Goal: Check status: Check status

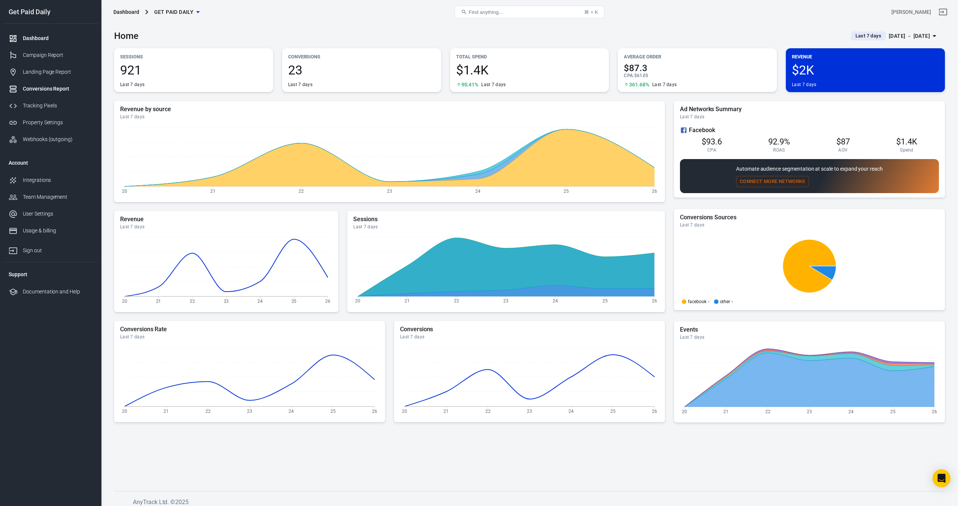
click at [56, 88] on div "Conversions Report" at bounding box center [58, 89] width 70 height 8
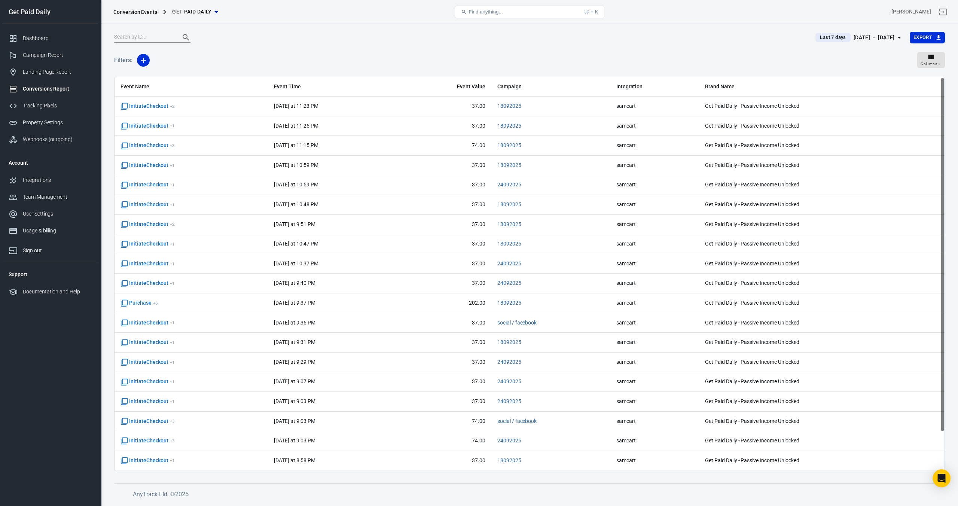
click at [574, 40] on div "Sep 20 － Sep 26, 2025" at bounding box center [873, 37] width 41 height 9
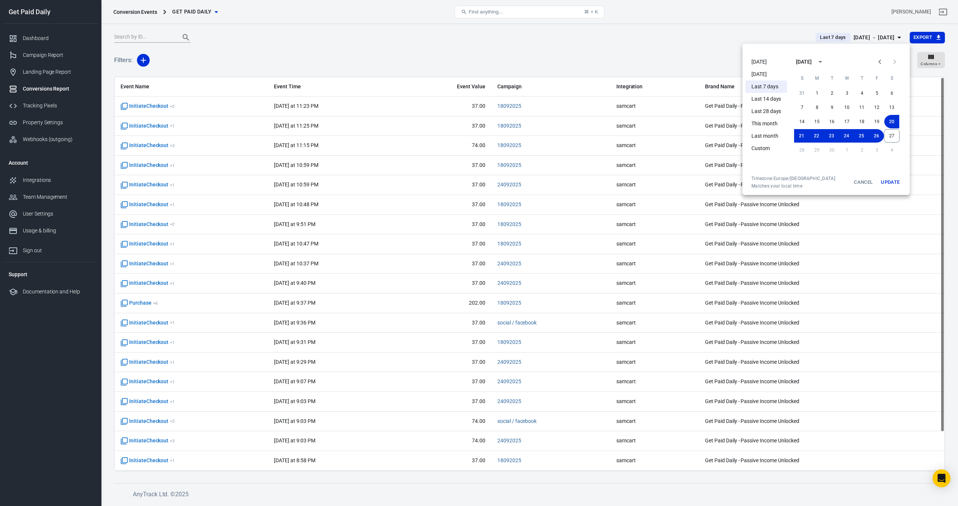
click at [574, 63] on li "[DATE]" at bounding box center [766, 62] width 42 height 12
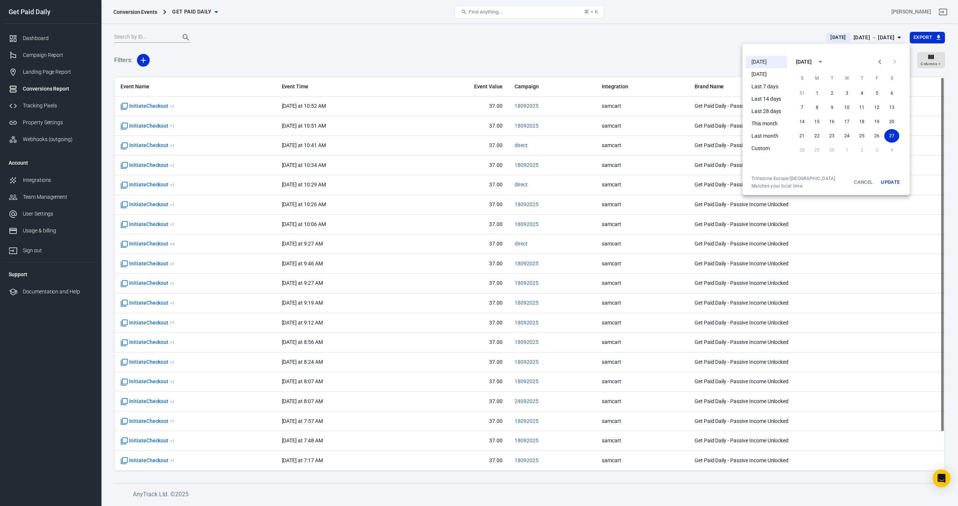
click at [146, 106] on div at bounding box center [479, 253] width 958 height 506
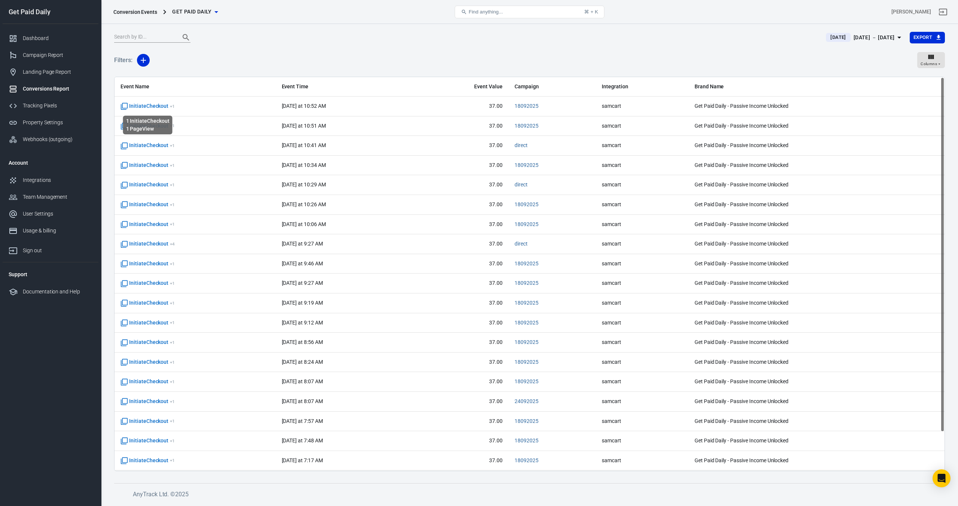
click at [146, 106] on span "InitiateCheckout + 1" at bounding box center [147, 106] width 54 height 7
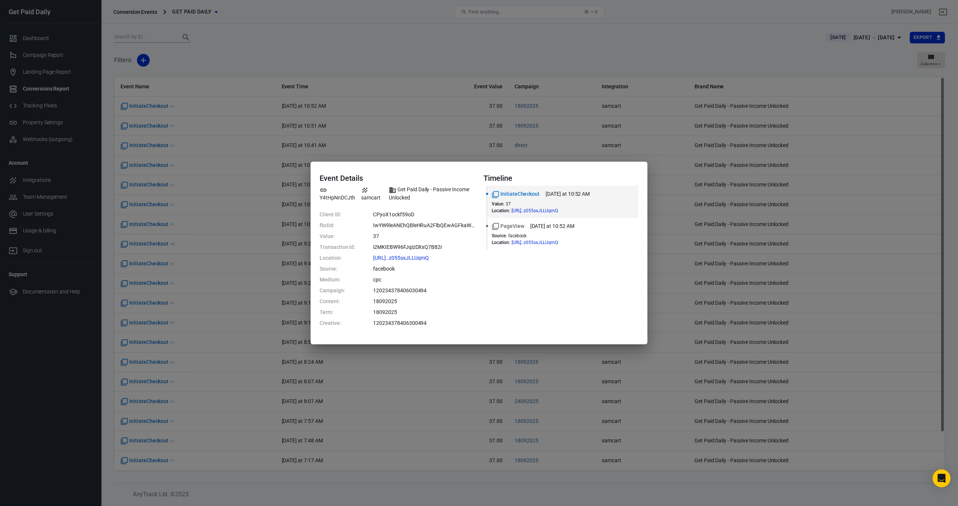
click at [239, 67] on div "Event Details Y4tHpNnDCJth samcart Get Paid Daily - Passive Income Unlocked Cli…" at bounding box center [479, 253] width 958 height 506
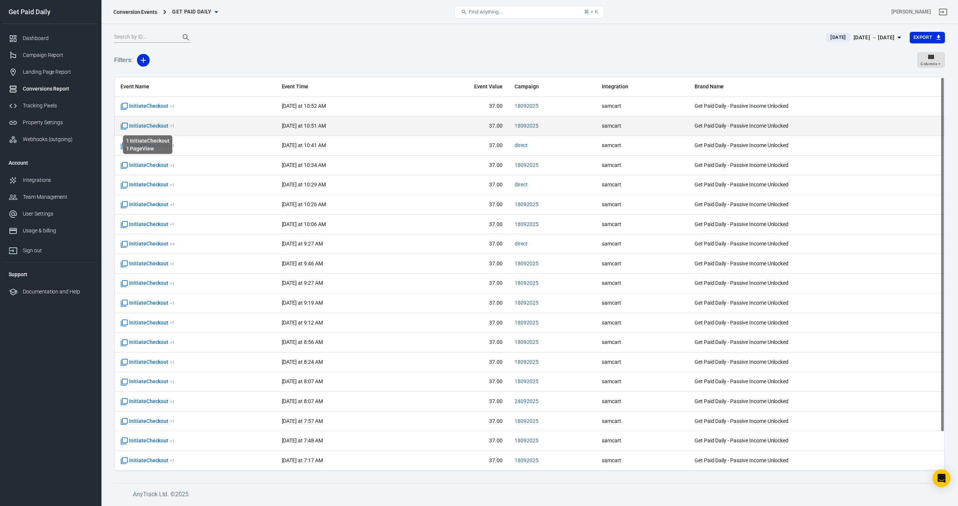
click at [136, 127] on span "InitiateCheckout + 1" at bounding box center [147, 125] width 54 height 7
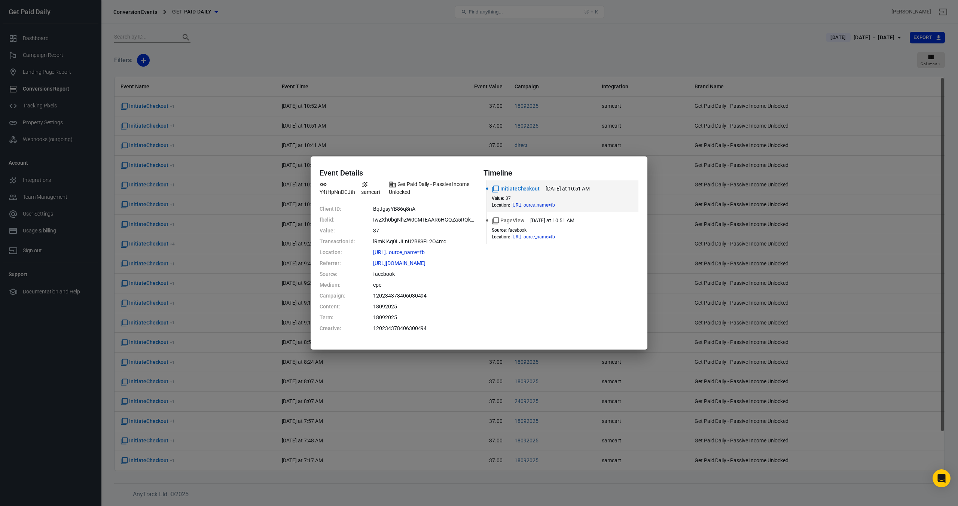
click at [305, 43] on div "Event Details Y4tHpNnDCJth samcart Get Paid Daily - Passive Income Unlocked Cli…" at bounding box center [479, 253] width 958 height 506
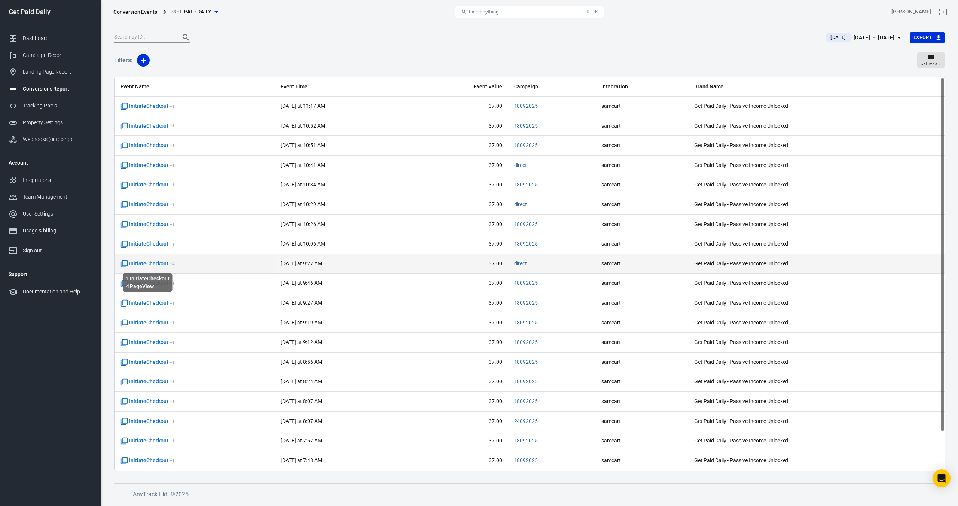
click at [153, 265] on span "InitiateCheckout + 4" at bounding box center [147, 263] width 54 height 7
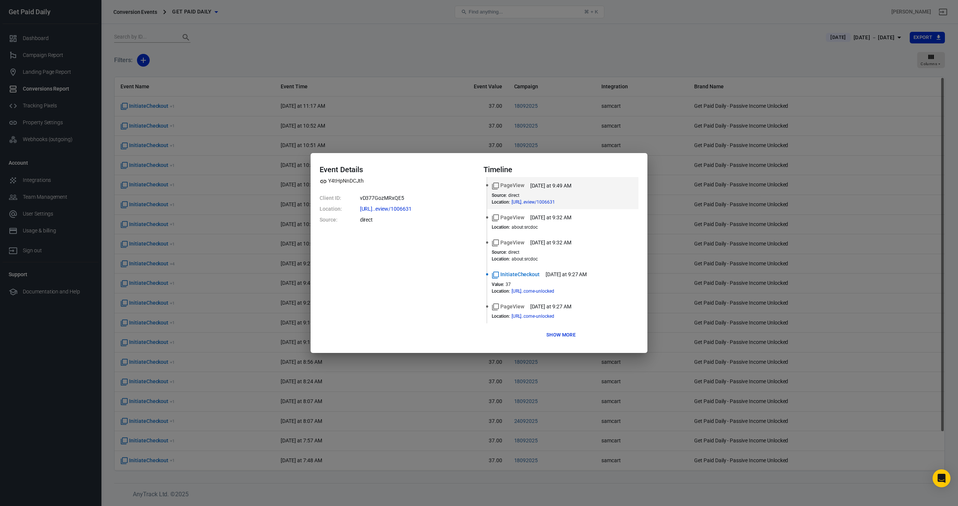
click at [232, 51] on div "Event Details Y4tHpNnDCJth Client ID: vD377GozMRxQE5 Location: https://getpaidd…" at bounding box center [479, 253] width 958 height 506
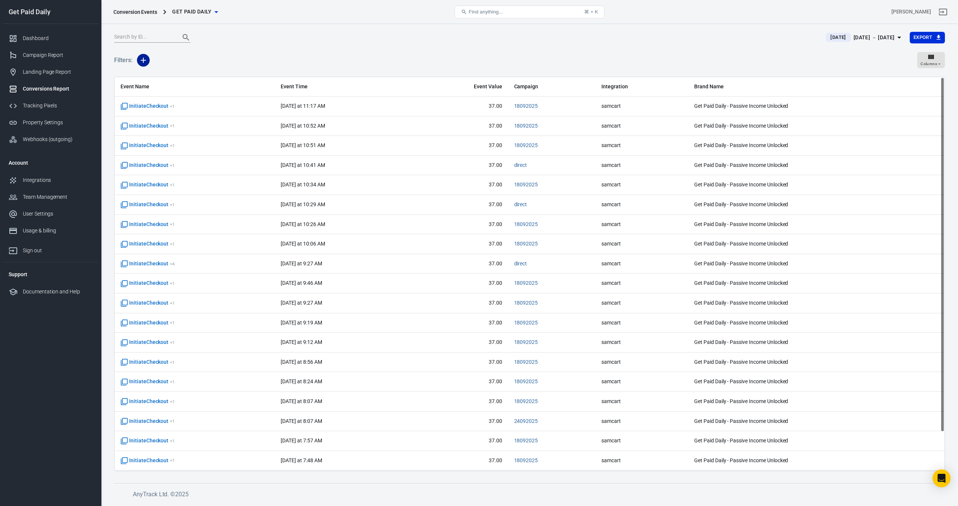
click at [143, 64] on icon "button" at bounding box center [143, 60] width 9 height 9
click at [157, 76] on li "Event Name" at bounding box center [162, 76] width 51 height 13
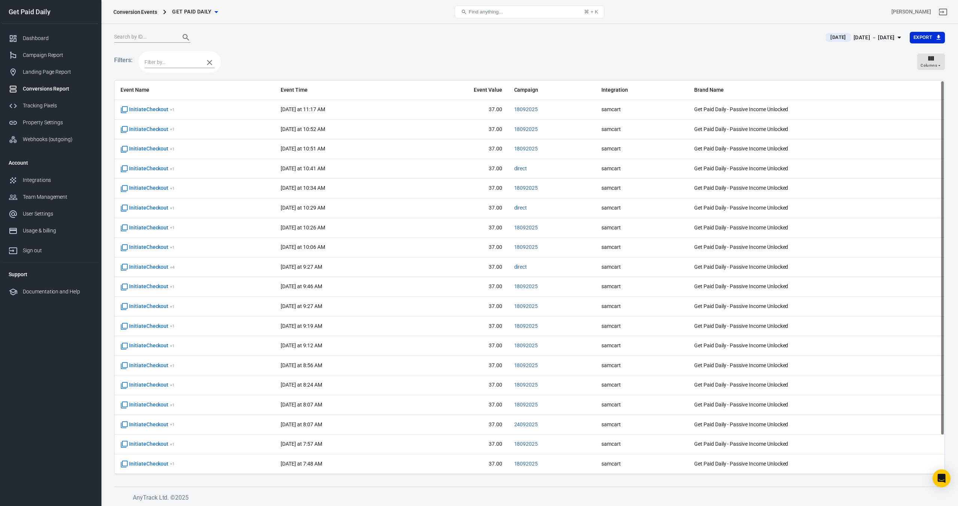
click at [168, 63] on input "text" at bounding box center [172, 62] width 56 height 9
click at [174, 188] on li "AddPaymentInfo" at bounding box center [179, 188] width 70 height 12
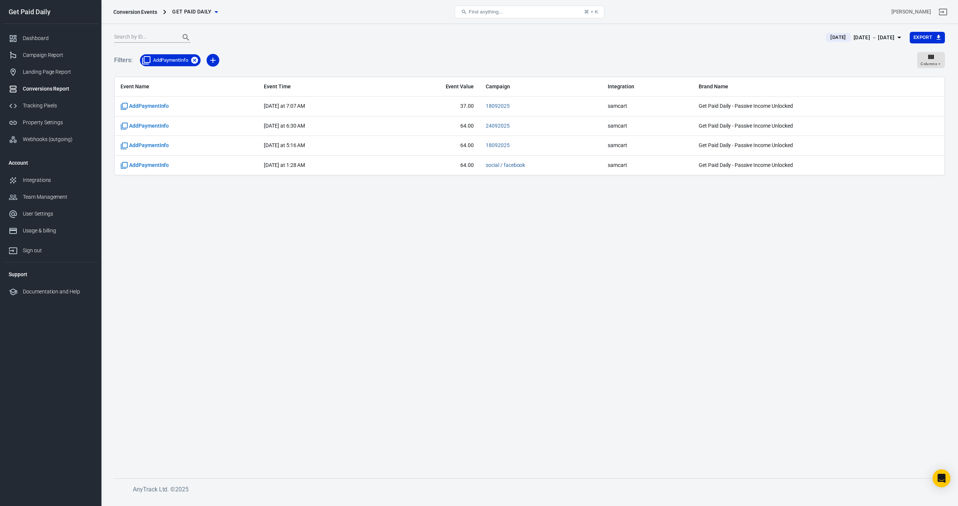
click at [194, 61] on icon at bounding box center [194, 60] width 8 height 8
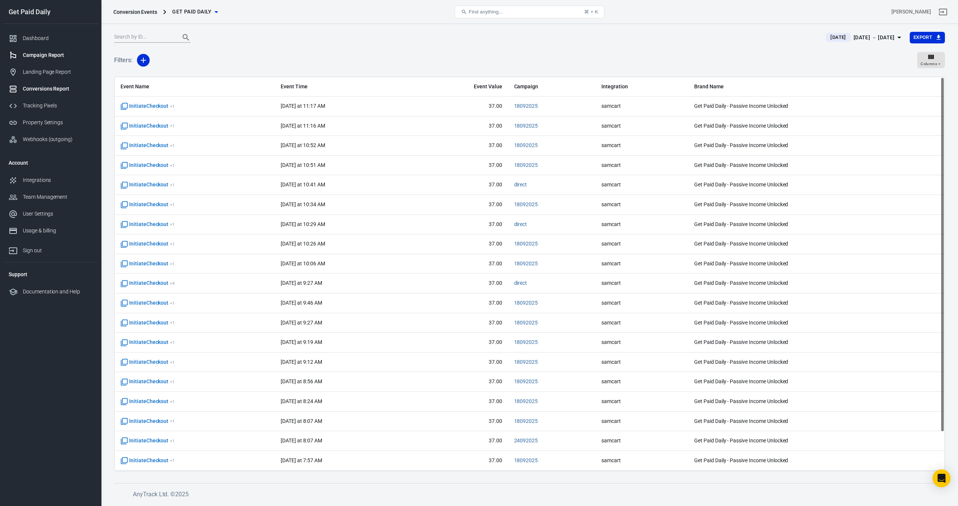
click at [43, 59] on link "Campaign Report" at bounding box center [51, 55] width 96 height 17
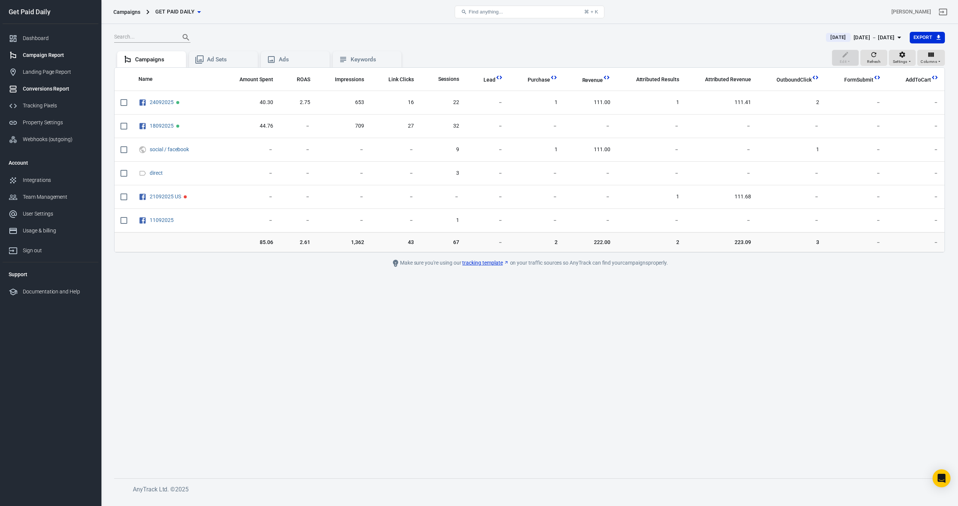
click at [45, 86] on div "Conversions Report" at bounding box center [58, 89] width 70 height 8
